Goal: Task Accomplishment & Management: Complete application form

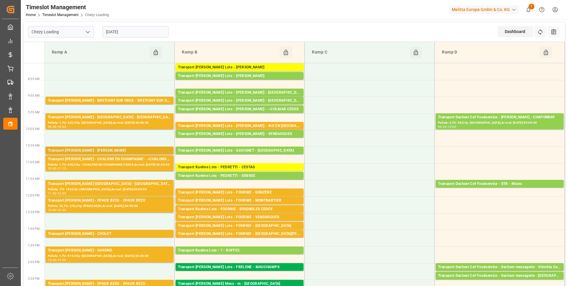
click at [150, 151] on div "Transport [PERSON_NAME] - [PERSON_NAME]" at bounding box center [109, 151] width 123 height 6
click at [126, 102] on div "Transport [PERSON_NAME] - BRETIGNY SUR ORGE - BRETIGNY SUR ORGE" at bounding box center [109, 101] width 123 height 6
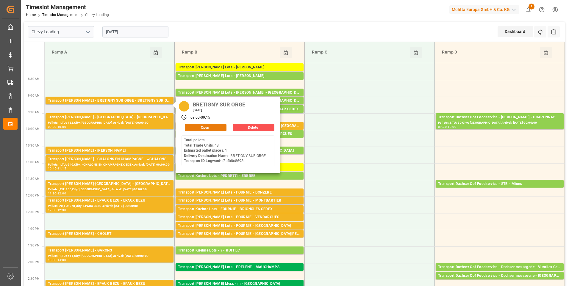
click at [204, 124] on button "Open" at bounding box center [206, 127] width 42 height 7
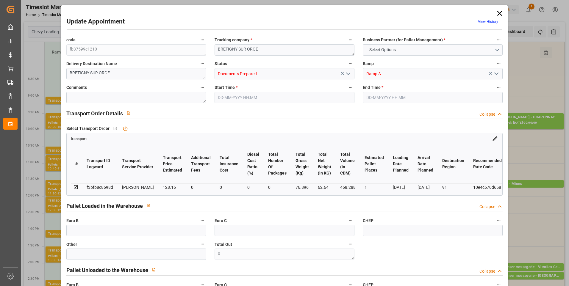
type input "1"
type input "128.16"
type input "0"
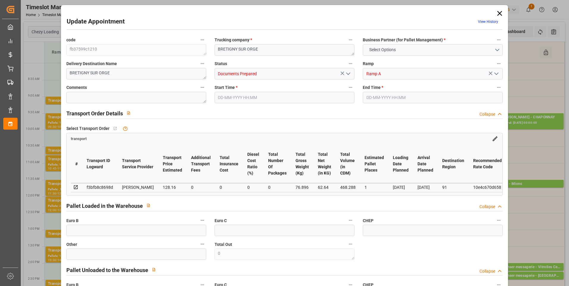
type input "123.8282"
type input "-4.3318"
type input "0"
type input "62.64"
type input "122.896"
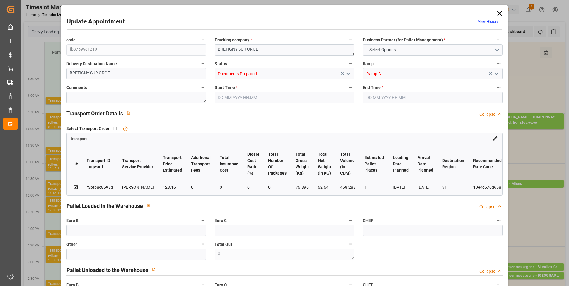
type input "468.288"
type input "91"
type input "0"
type input "48"
type input "2"
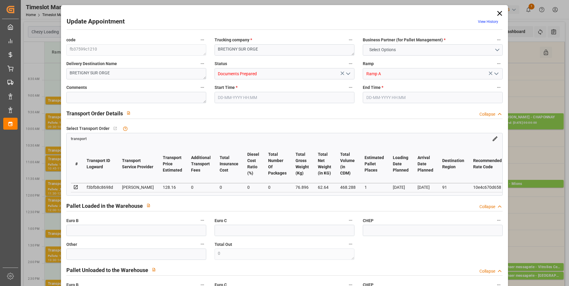
type input "101"
type input "76.896"
type input "0"
type input "4710.8598"
type input "0"
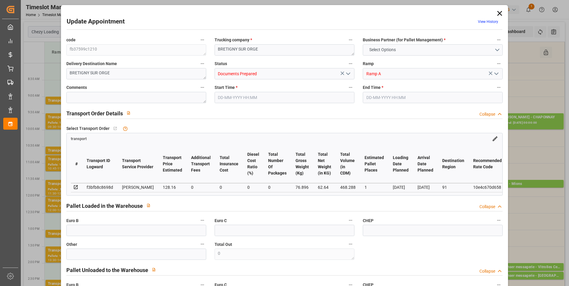
type input "0"
type input "21"
type input "35"
type input "[DATE] 09:00"
type input "[DATE] 09:15"
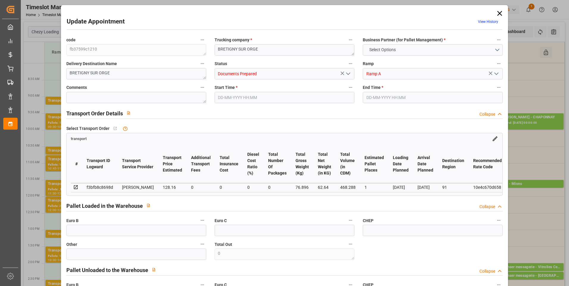
type input "[DATE] 14:53"
type input "[DATE] 11:28"
type input "[DATE]"
click at [349, 76] on icon "open menu" at bounding box center [348, 73] width 7 height 7
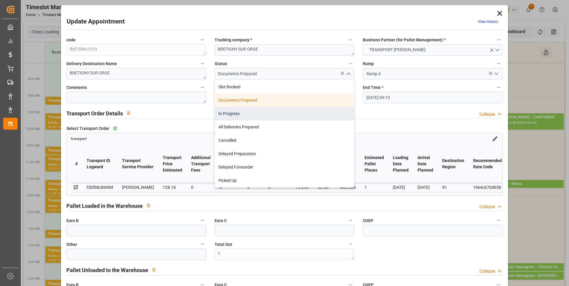
click at [331, 109] on div "In Progress" at bounding box center [284, 113] width 139 height 13
type input "In Progress"
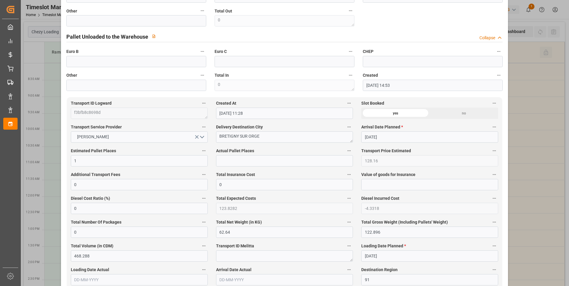
scroll to position [327, 0]
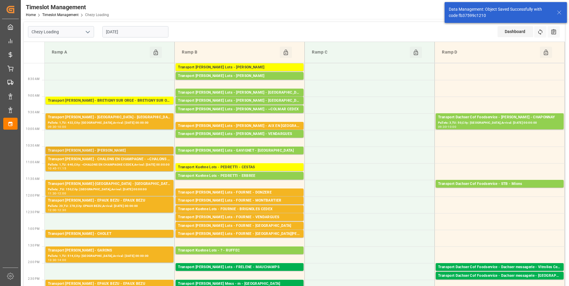
click at [148, 148] on div "Transport [PERSON_NAME] - [PERSON_NAME]" at bounding box center [109, 151] width 123 height 6
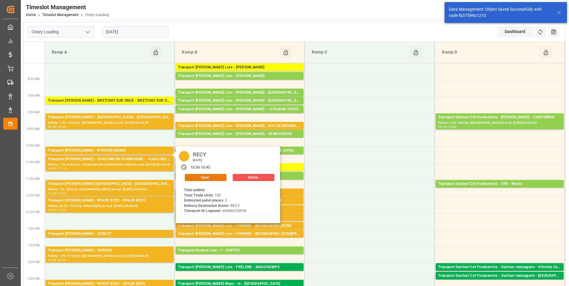
click at [212, 178] on button "Open" at bounding box center [206, 177] width 42 height 7
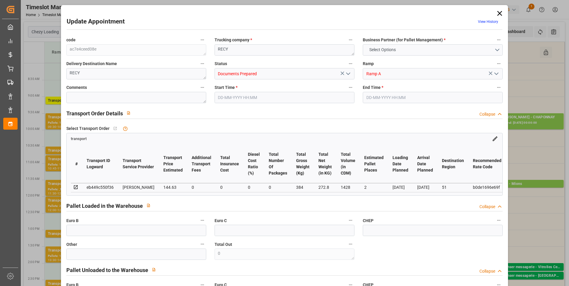
type input "2"
type input "144.63"
type input "0"
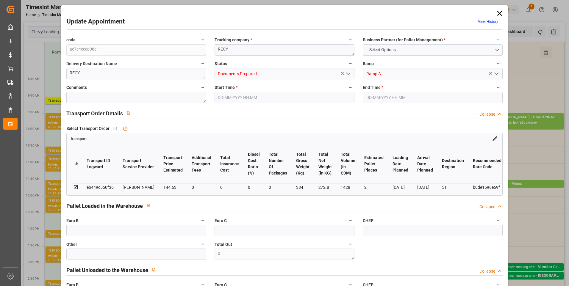
type input "139.7415"
type input "-4.8885"
type input "0"
type input "272.8"
type input "430"
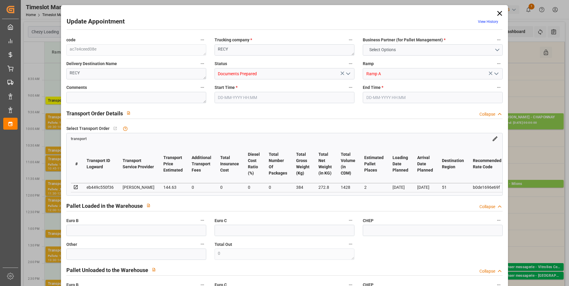
type input "1428"
type input "51"
type input "0"
type input "100"
type input "2"
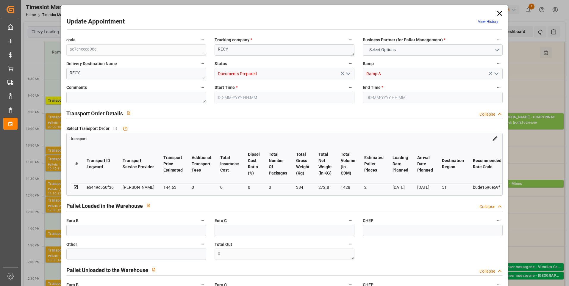
type input "101"
type input "384"
type input "0"
type input "4710.8598"
type input "0"
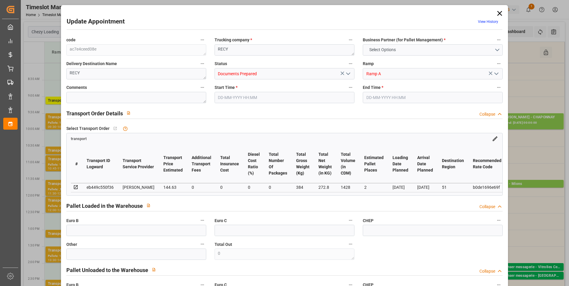
type input "0"
type input "21"
type input "35"
type input "[DATE] 10:30"
type input "[DATE] 10:45"
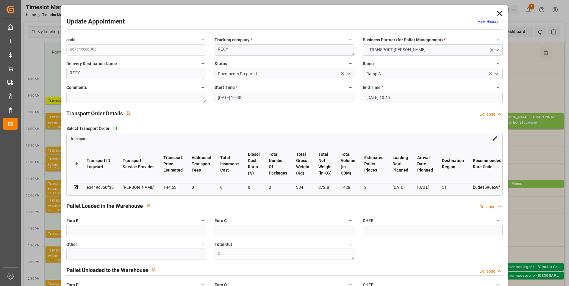
type input "[DATE] 14:56"
type input "[DATE] 11:26"
type input "[DATE]"
click at [345, 72] on icon "open menu" at bounding box center [348, 73] width 7 height 7
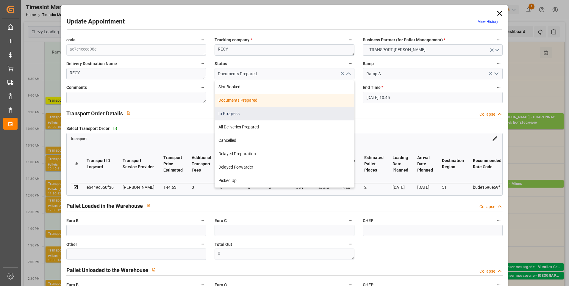
click at [334, 109] on div "In Progress" at bounding box center [284, 113] width 139 height 13
type input "In Progress"
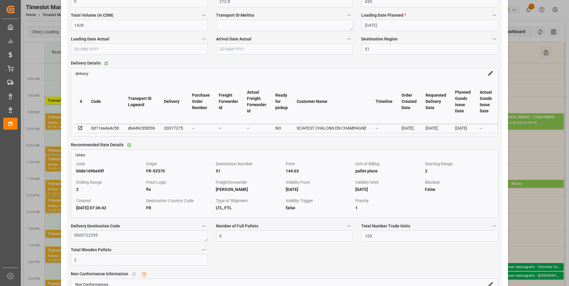
scroll to position [476, 0]
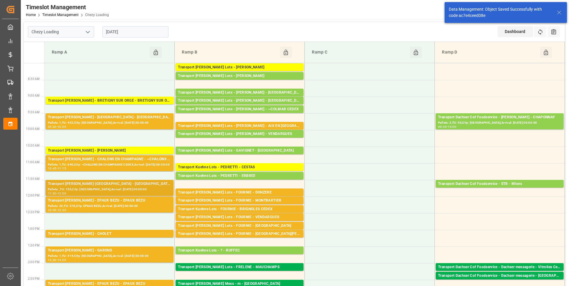
click at [139, 184] on div "Transport [PERSON_NAME]-[GEOGRAPHIC_DATA] - [GEOGRAPHIC_DATA]-[GEOGRAPHIC_DATA]" at bounding box center [109, 184] width 123 height 6
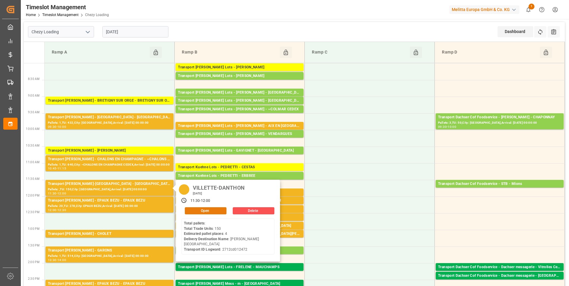
click at [202, 209] on button "Open" at bounding box center [206, 210] width 42 height 7
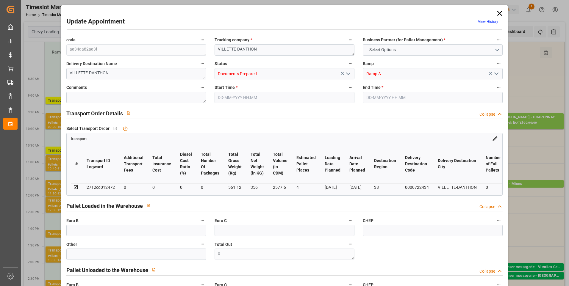
type input "4"
type input "0"
type input "-9.0192"
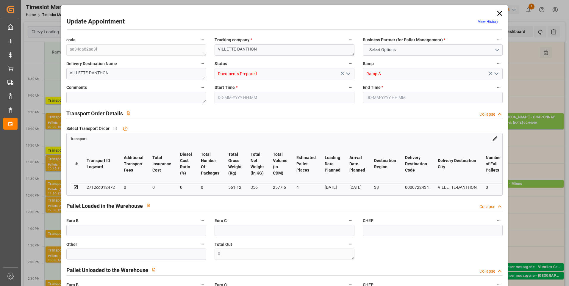
type input "0"
type input "356"
type input "691.824"
type input "2577.6"
type input "38"
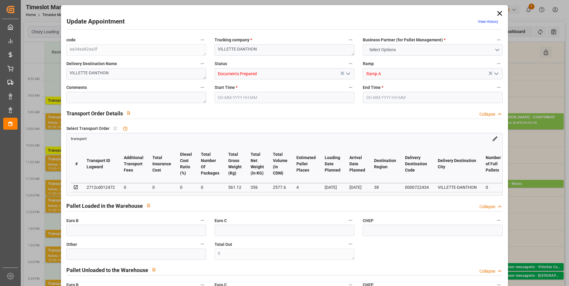
type input "0"
type input "150"
type input "5"
type input "101"
type input "561.12"
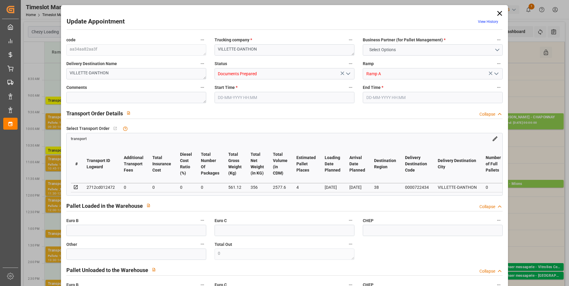
type input "0"
type input "4710.8598"
type input "0"
type input "21"
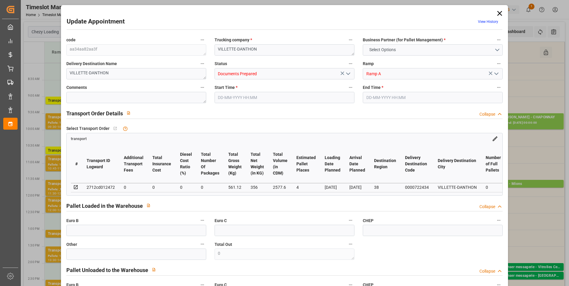
type input "35"
type input "[DATE] 11:30"
type input "[DATE] 12:00"
type input "[DATE] 12:53"
type input "[DATE] 11:30"
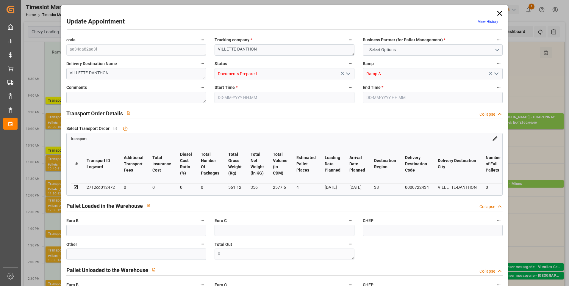
type input "[DATE]"
click at [346, 73] on icon "open menu" at bounding box center [348, 73] width 7 height 7
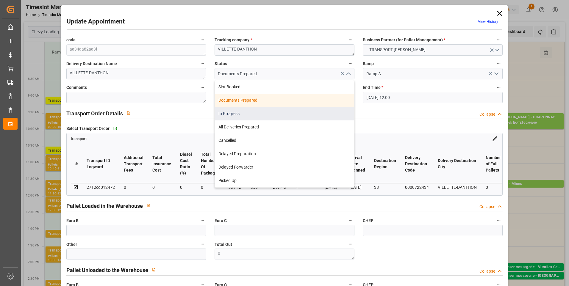
click at [326, 112] on div "In Progress" at bounding box center [284, 113] width 139 height 13
type input "In Progress"
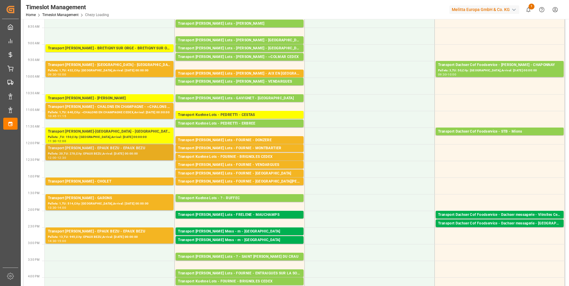
scroll to position [60, 0]
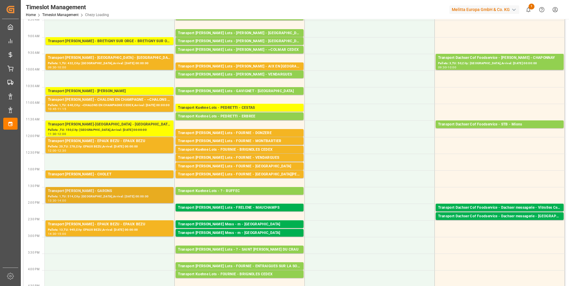
click at [145, 190] on div "Transport [PERSON_NAME] - GARONS" at bounding box center [109, 191] width 123 height 6
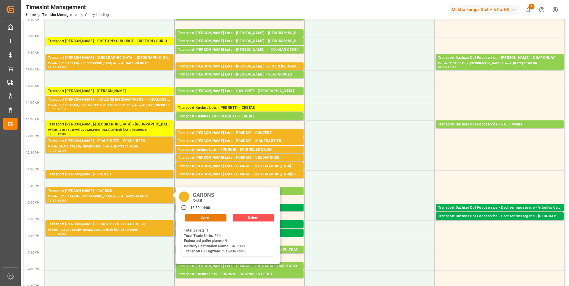
click at [198, 218] on button "Open" at bounding box center [206, 218] width 42 height 7
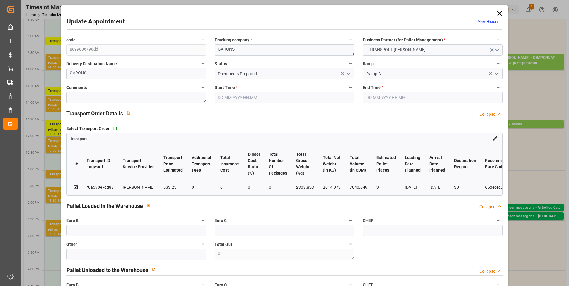
type input "9"
type input "533.25"
type input "0"
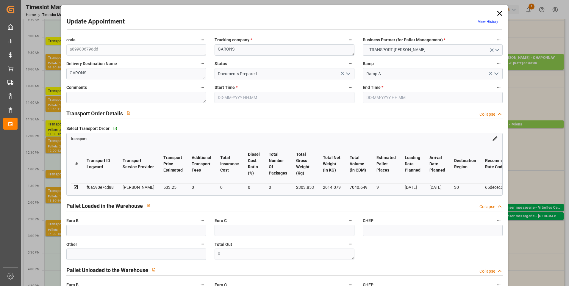
type input "515.2262"
type input "-18.0238"
type input "0"
type input "2014.079"
type input "3113.533"
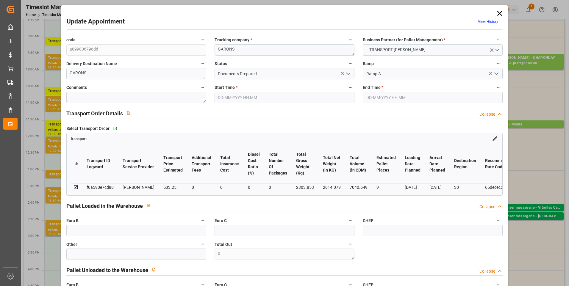
type input "7040.649"
type input "30"
type input "1"
type input "514"
type input "34"
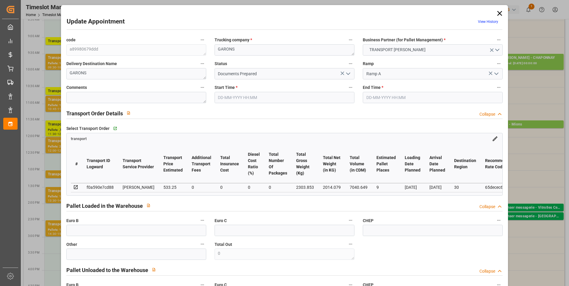
type input "101"
type input "2303.853"
type input "0"
type input "4710.8598"
type input "0"
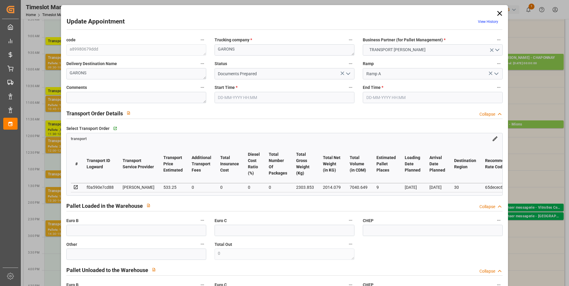
type input "0"
type input "21"
type input "35"
type input "[DATE] 13:30"
type input "[DATE] 14:00"
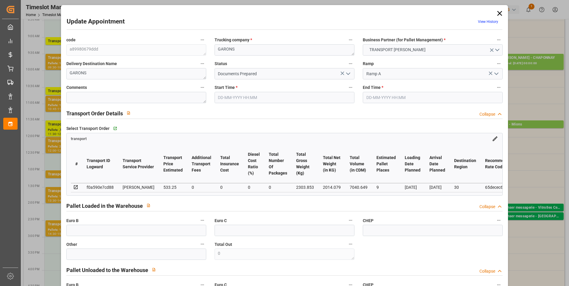
type input "[DATE] 13:23"
type input "[DATE] 11:23"
type input "[DATE]"
click at [347, 73] on icon "open menu" at bounding box center [348, 73] width 7 height 7
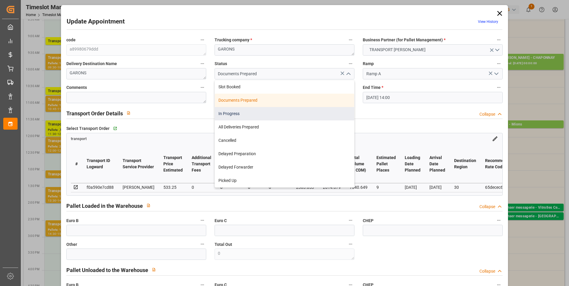
click at [336, 110] on div "In Progress" at bounding box center [284, 113] width 139 height 13
type input "In Progress"
